Goal: Information Seeking & Learning: Learn about a topic

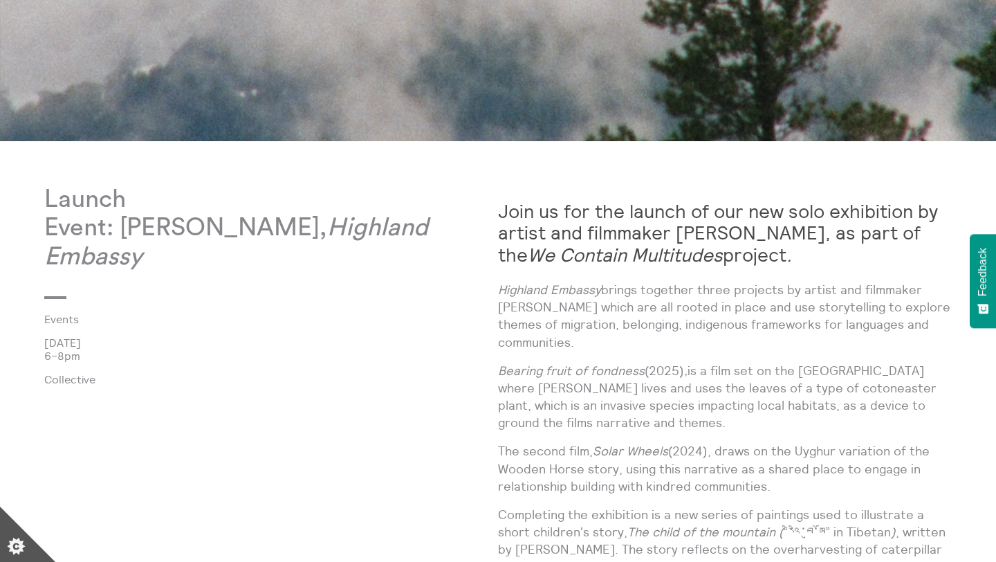
scroll to position [678, 0]
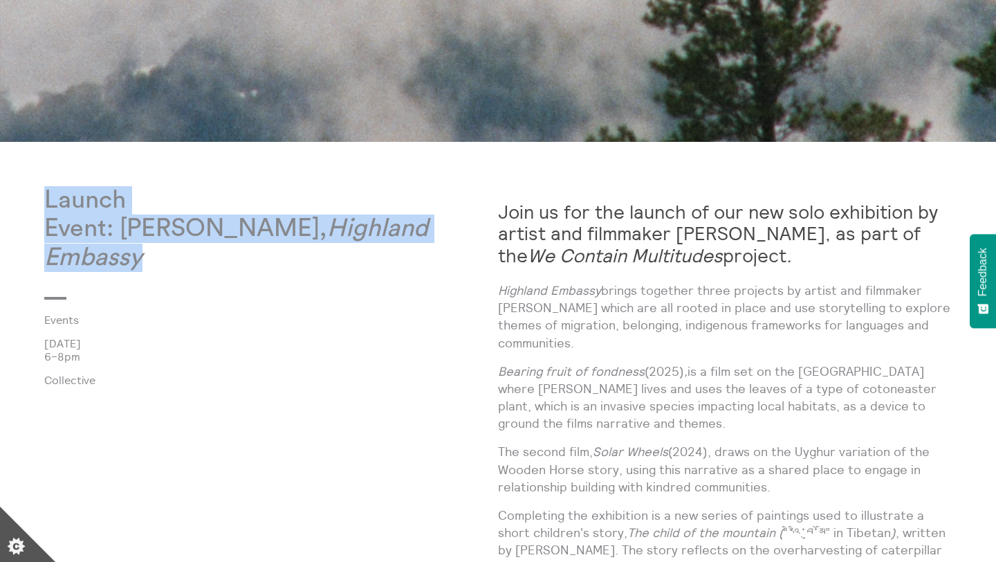
drag, startPoint x: 28, startPoint y: 203, endPoint x: 385, endPoint y: 254, distance: 360.6
click at [385, 254] on body "**********" at bounding box center [498, 382] width 996 height 2121
drag, startPoint x: 212, startPoint y: 198, endPoint x: 291, endPoint y: 255, distance: 98.1
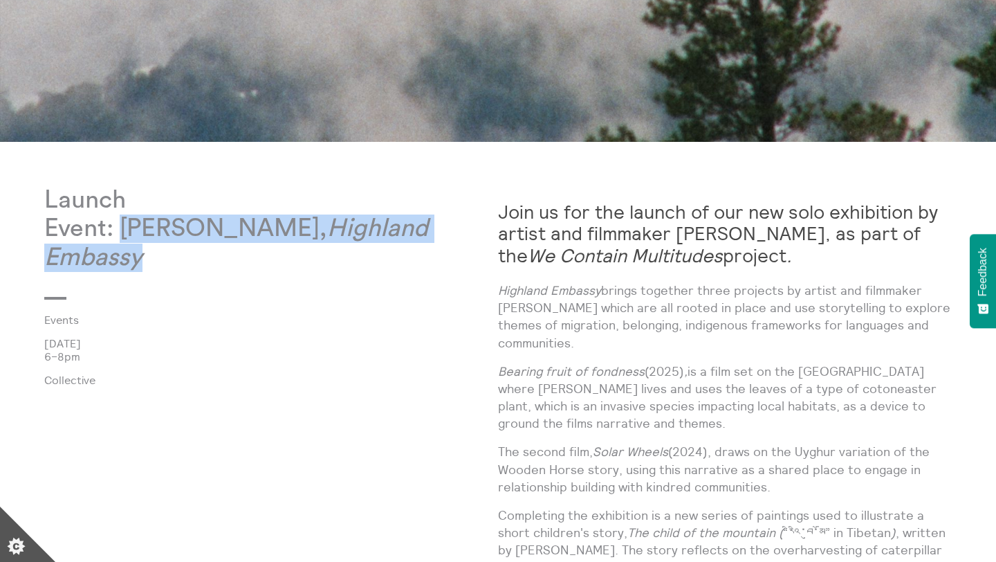
copy div "[PERSON_NAME], Highland Embassy"
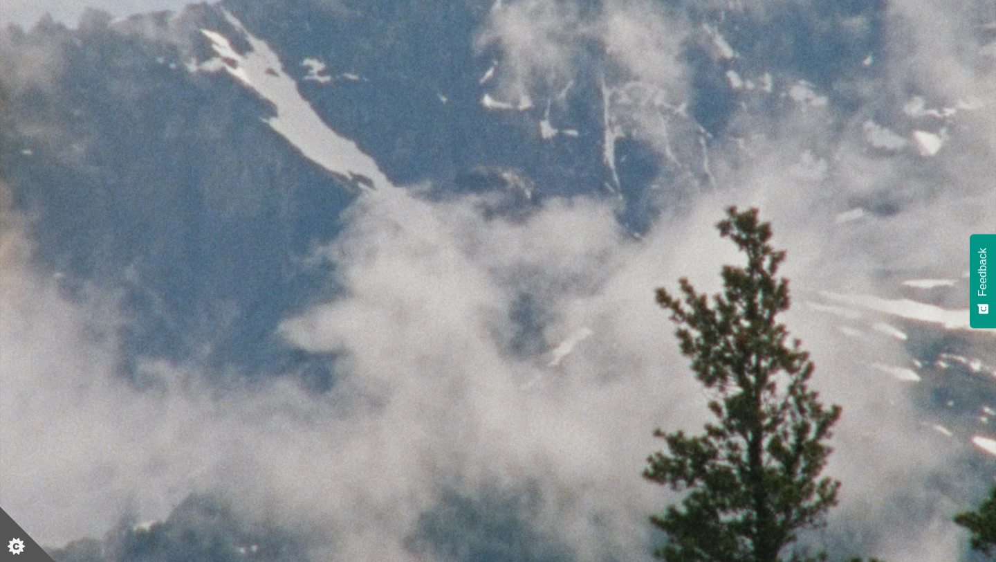
scroll to position [0, 0]
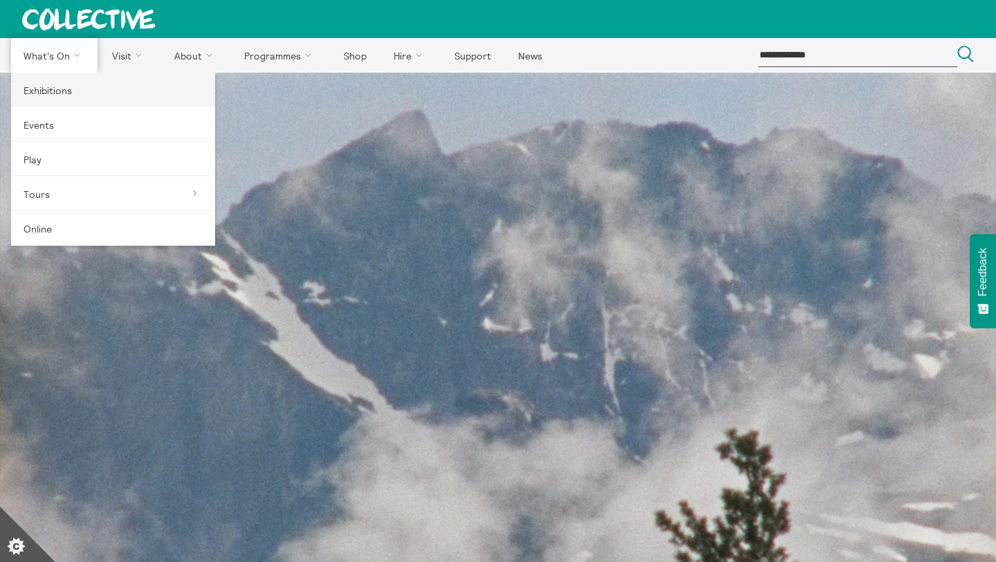
click at [65, 90] on link "Exhibitions" at bounding box center [113, 90] width 204 height 35
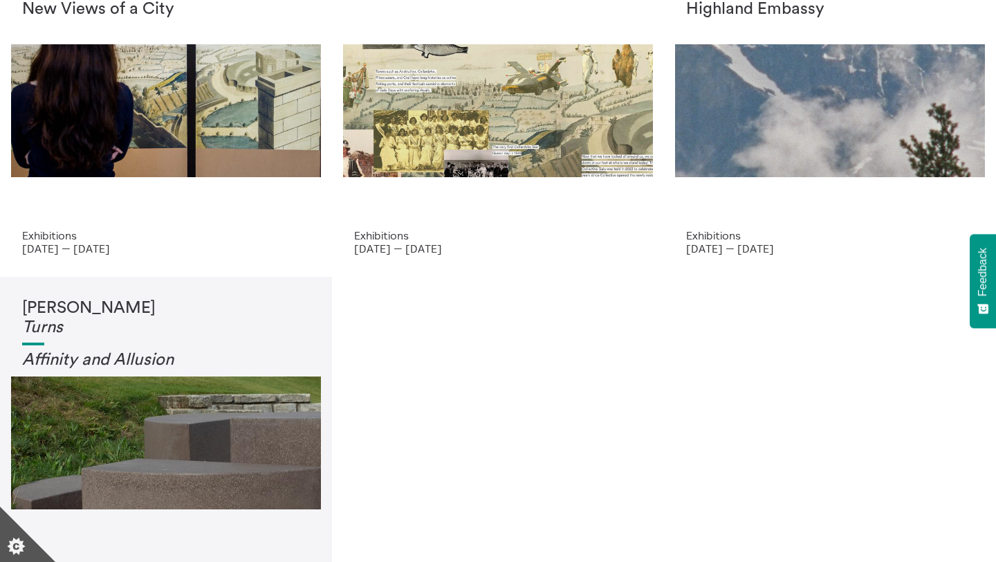
scroll to position [127, 0]
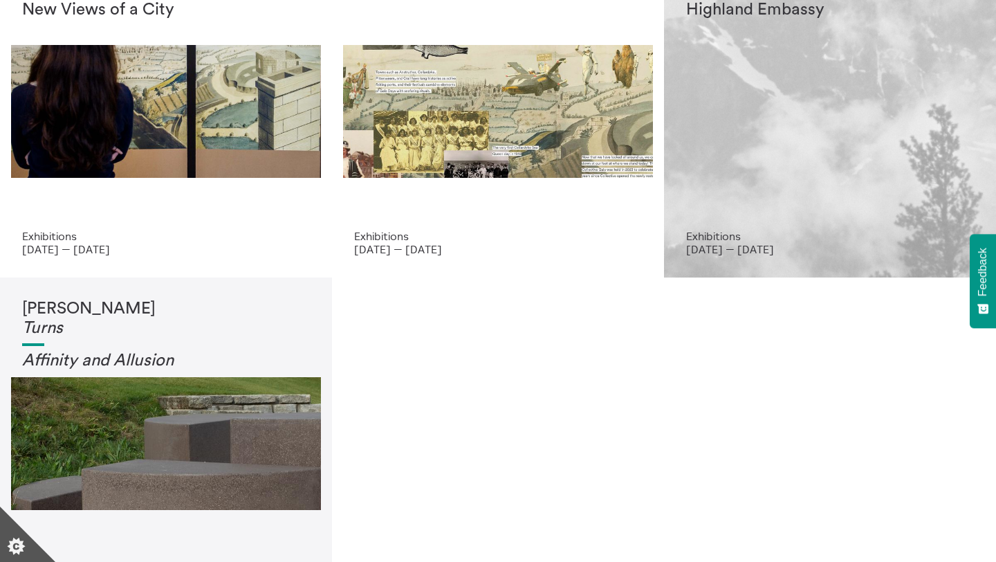
click at [767, 253] on p "3 Oct 2025 — 21 Dec 2025" at bounding box center [830, 249] width 288 height 12
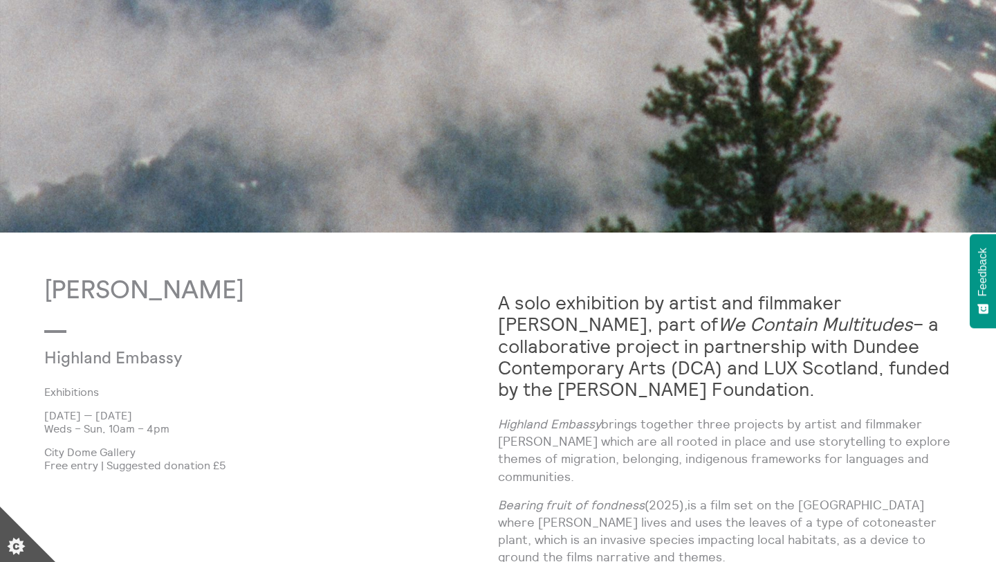
scroll to position [588, 0]
